Goal: Obtain resource: Download file/media

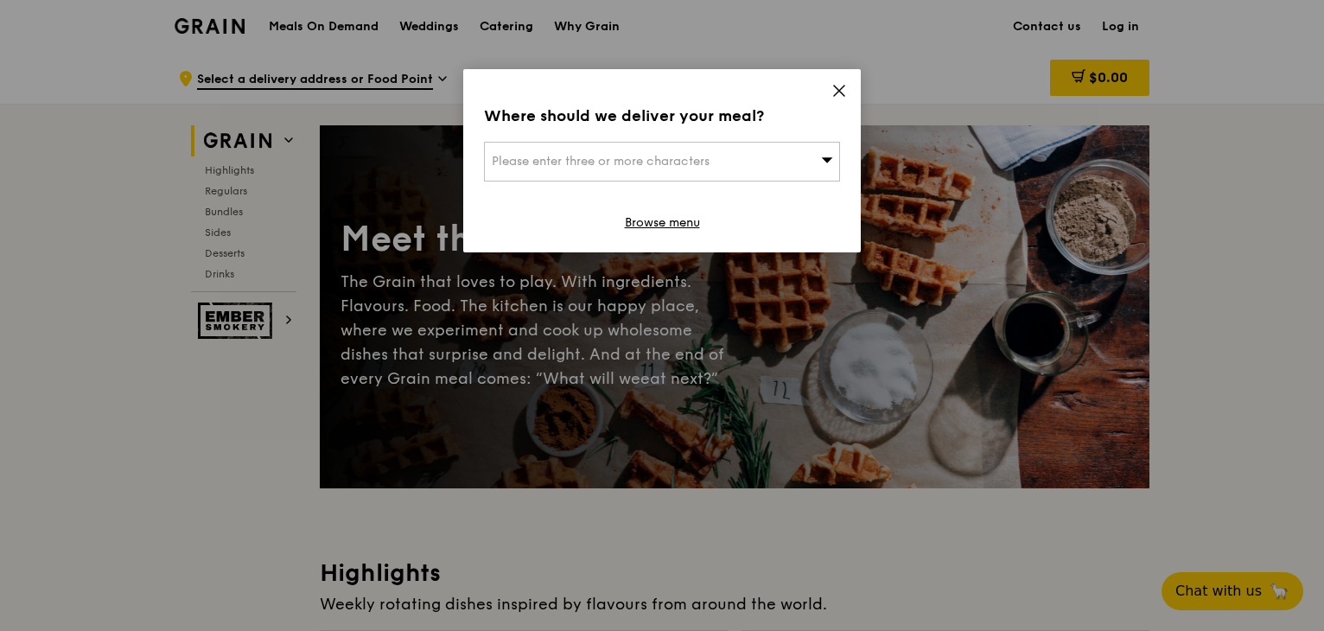
click at [595, 160] on span "Please enter three or more characters" at bounding box center [601, 161] width 218 height 15
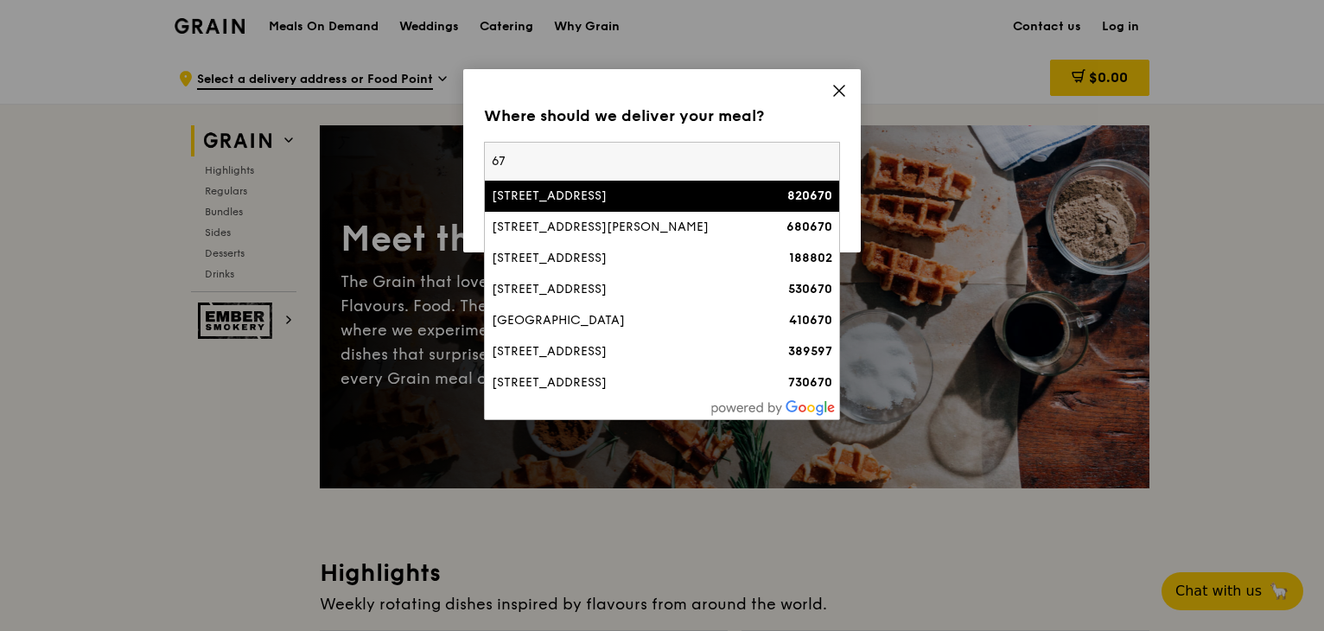
type input "6"
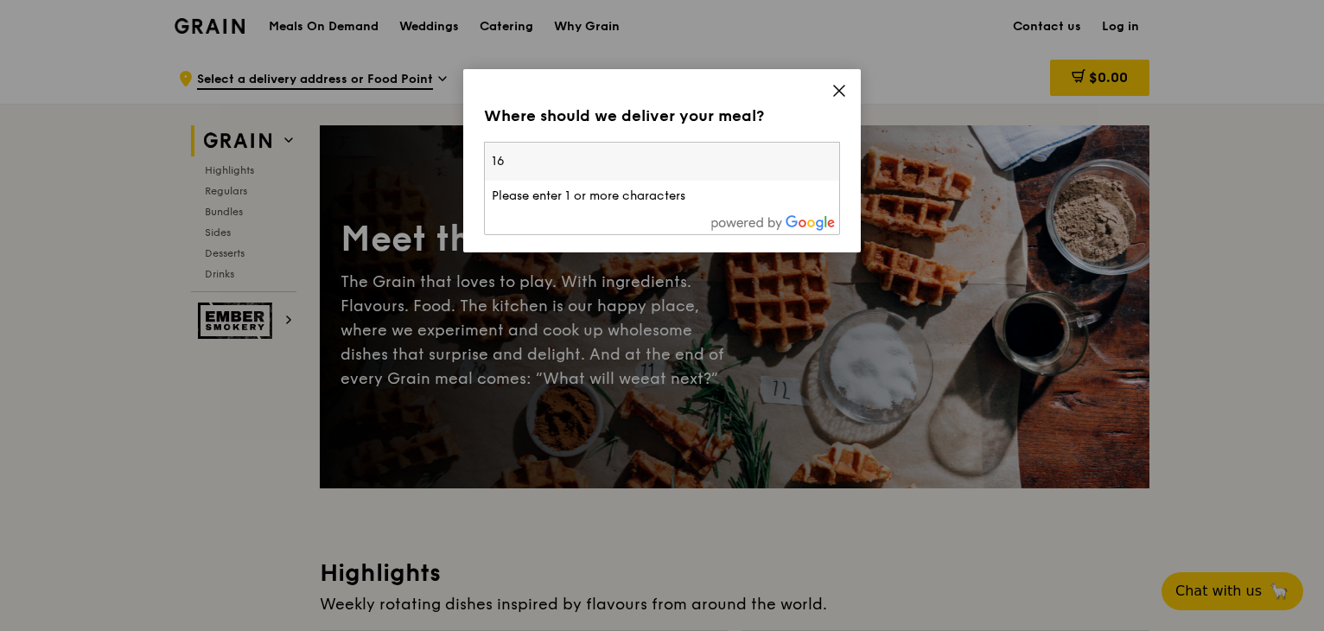
type input "169857"
type input "[EMAIL_ADDRESS][DOMAIN_NAME]"
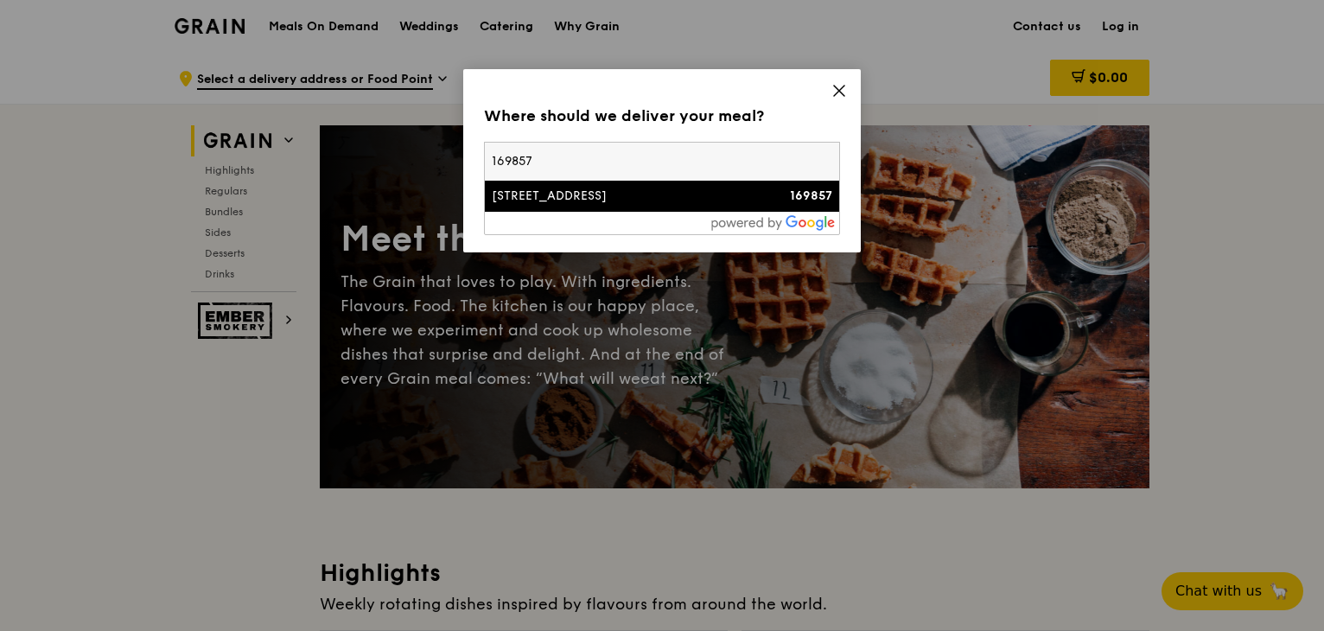
click at [760, 204] on div "169857" at bounding box center [790, 196] width 86 height 17
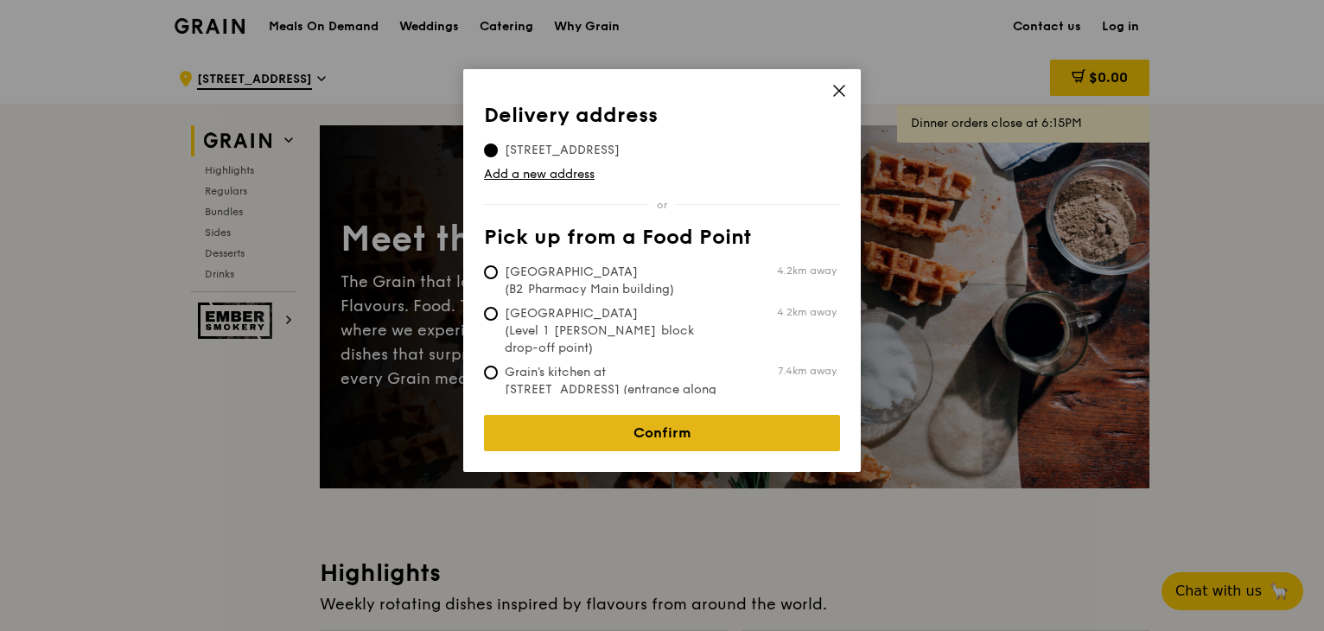
click at [626, 419] on link "Confirm" at bounding box center [662, 433] width 356 height 36
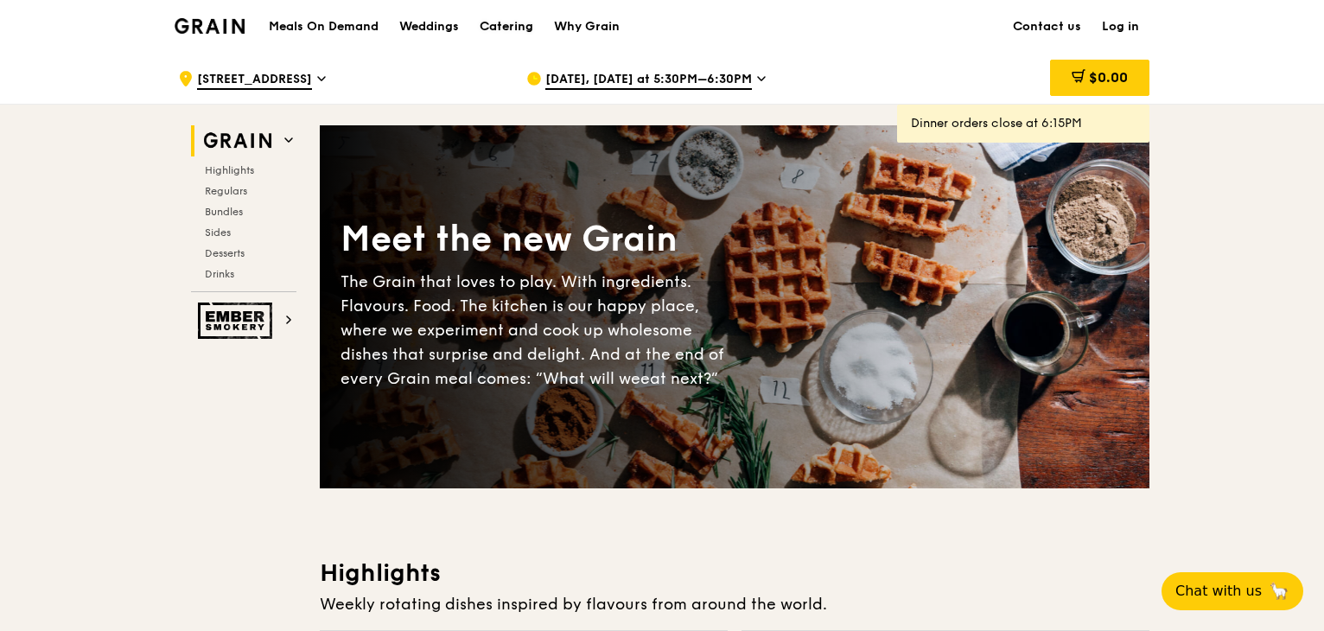
click at [495, 22] on div "Catering" at bounding box center [507, 27] width 54 height 52
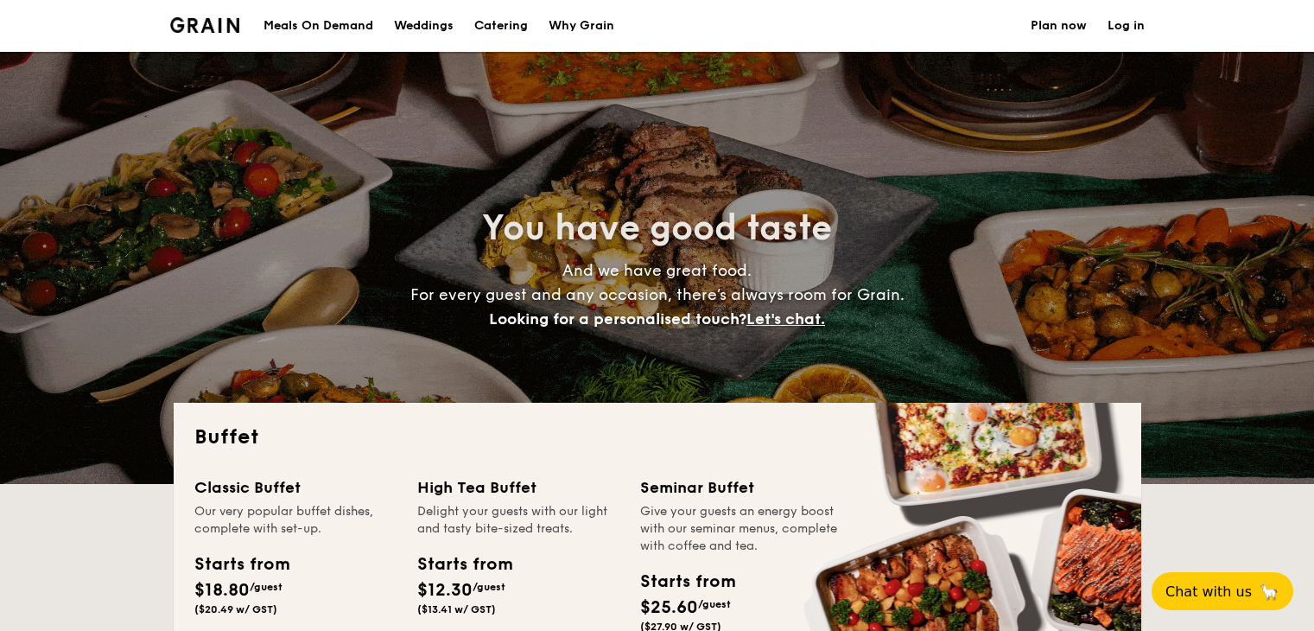
select select
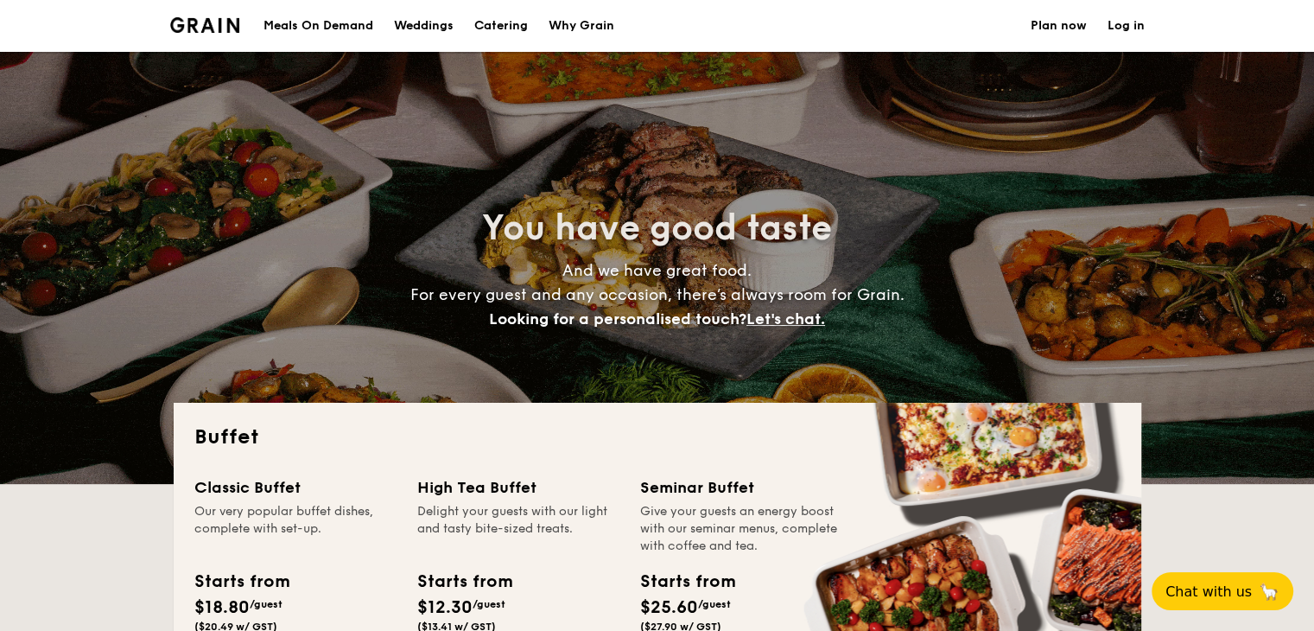
click at [499, 22] on h1 "Catering" at bounding box center [501, 26] width 54 height 52
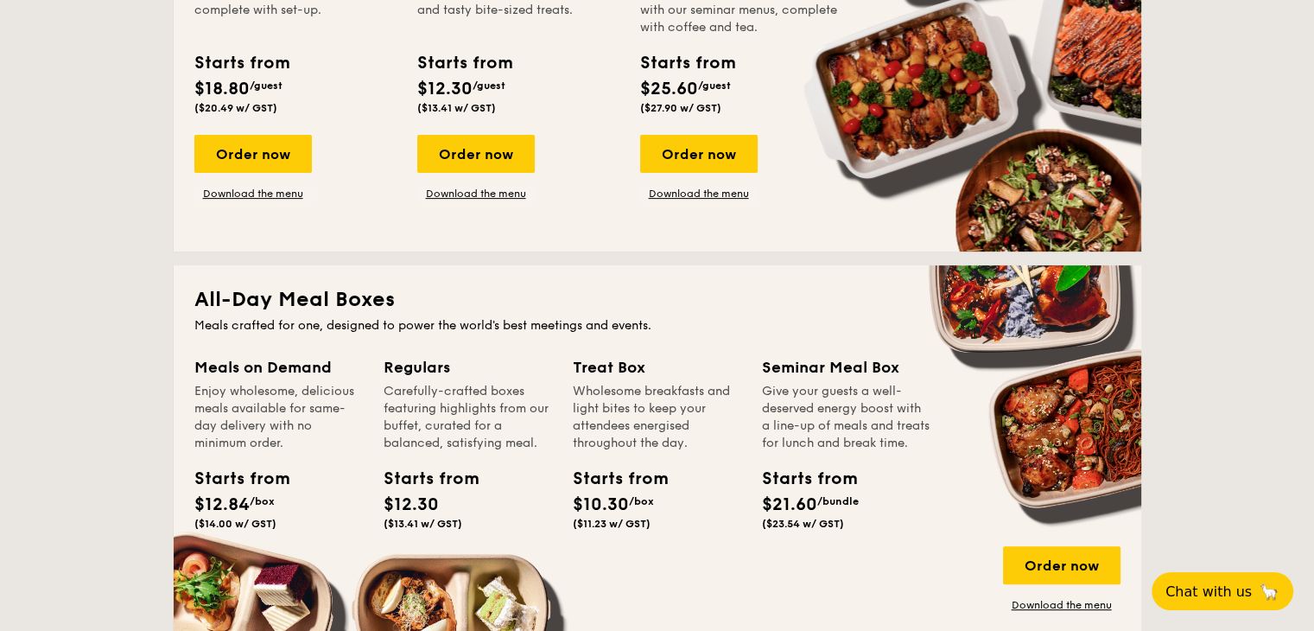
scroll to position [432, 0]
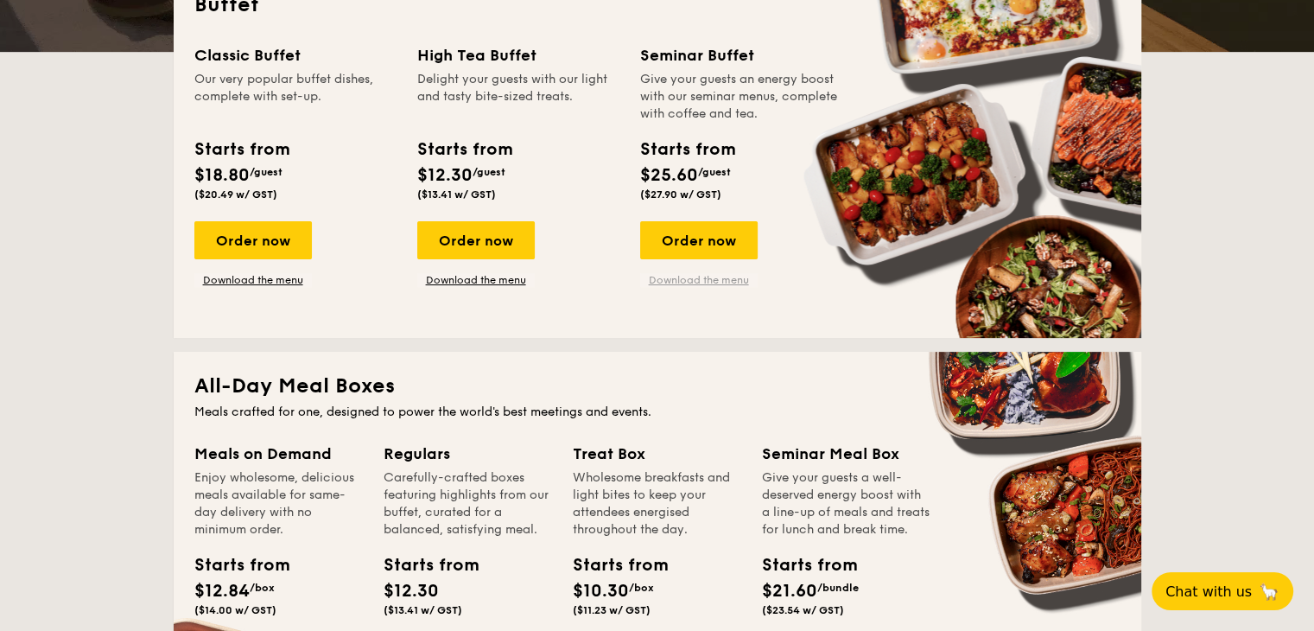
click at [684, 281] on link "Download the menu" at bounding box center [699, 280] width 118 height 14
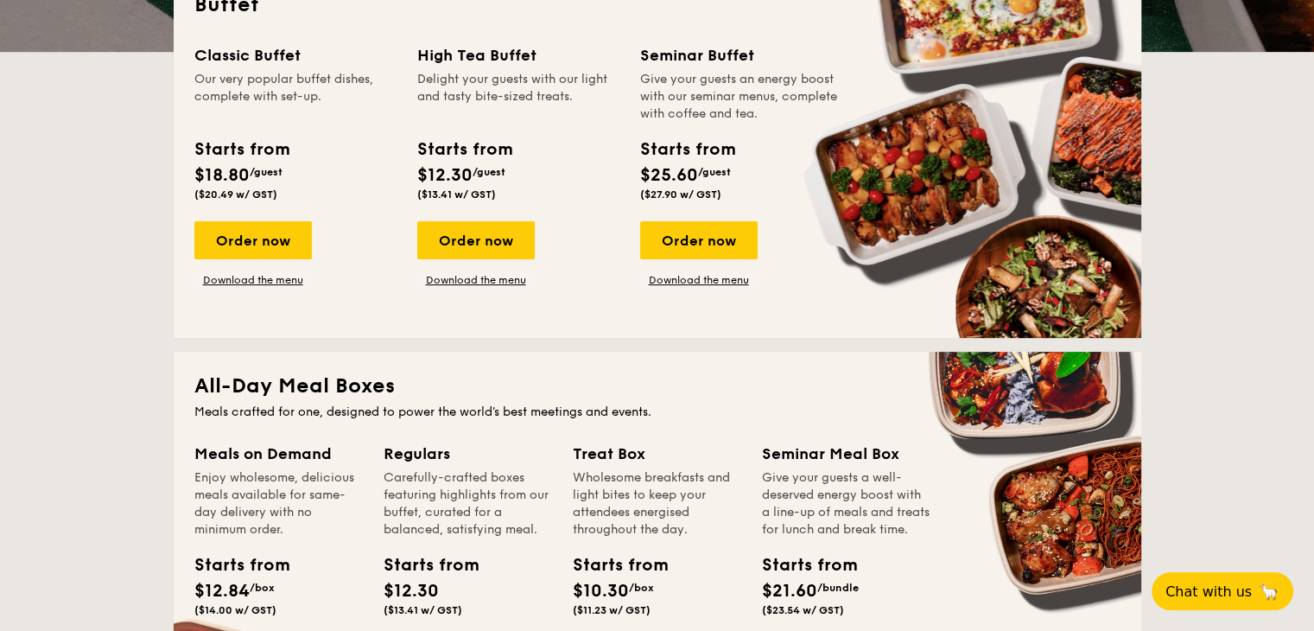
scroll to position [259, 0]
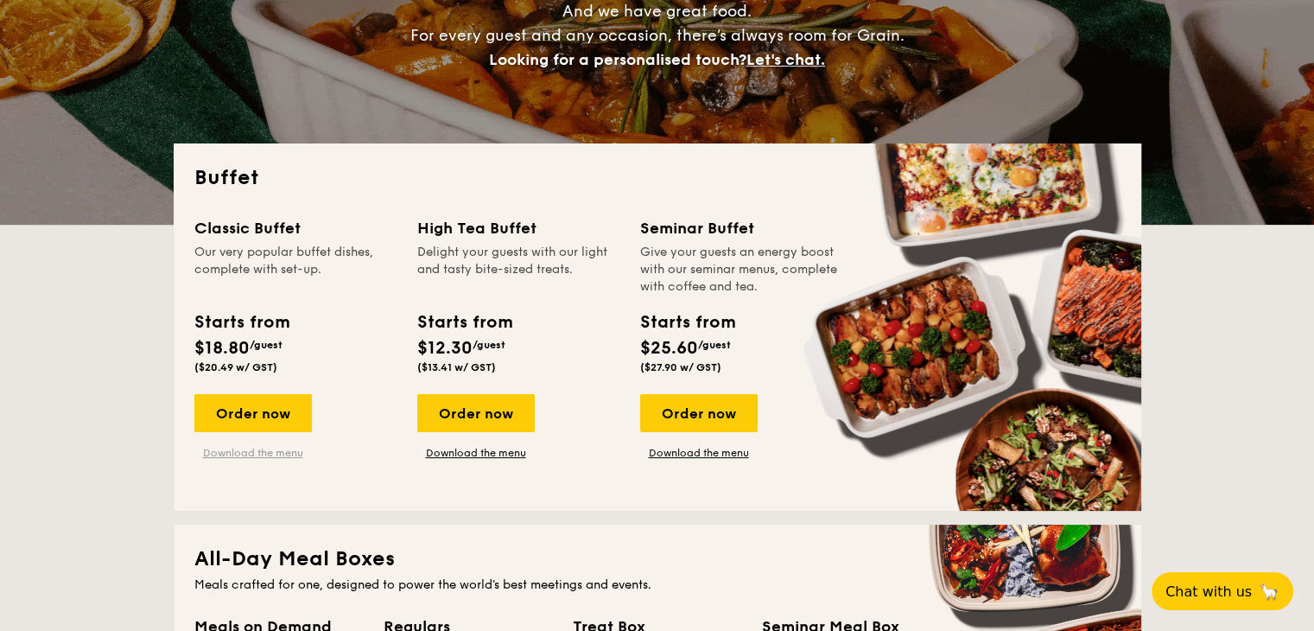
click at [256, 447] on link "Download the menu" at bounding box center [253, 453] width 118 height 14
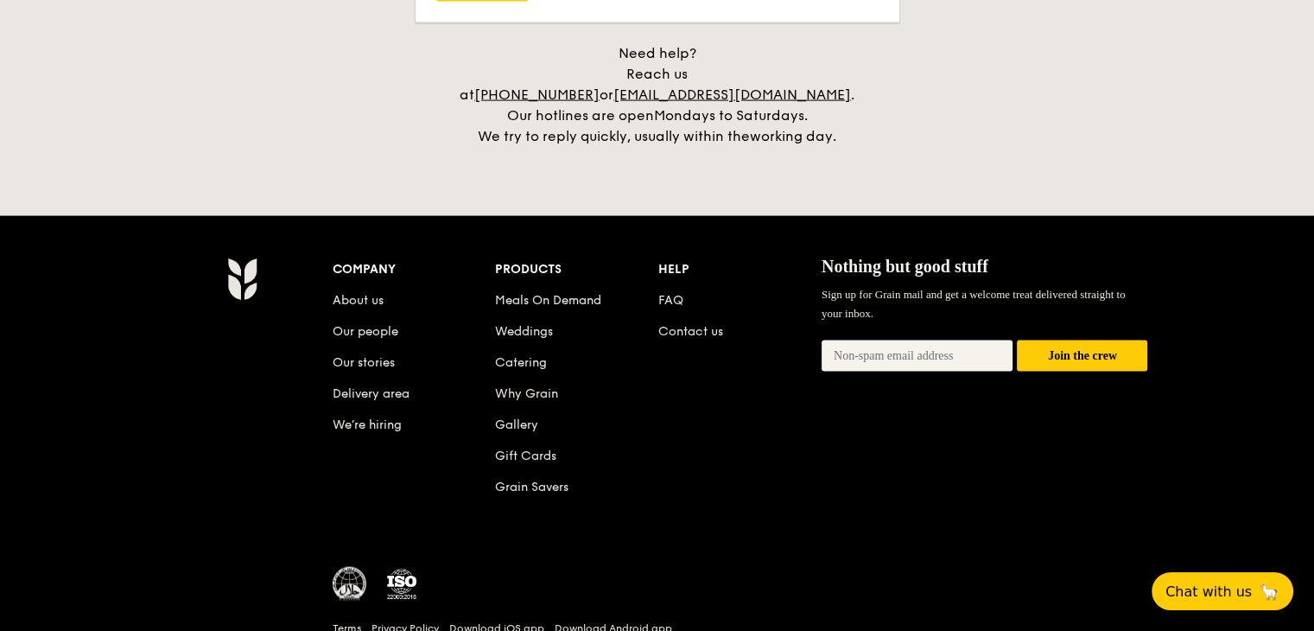
scroll to position [3705, 0]
